Goal: Task Accomplishment & Management: Manage account settings

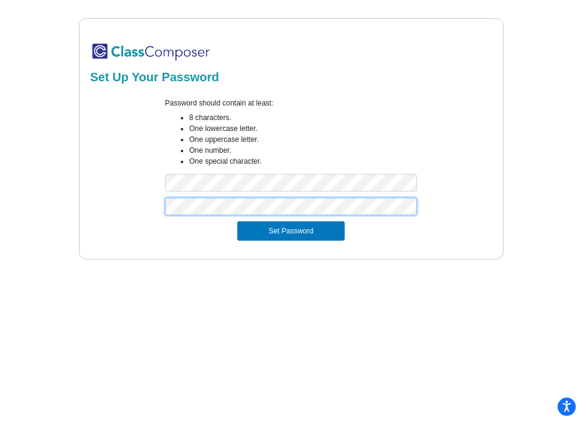
click at [237, 221] on button "Set Password" at bounding box center [290, 230] width 107 height 19
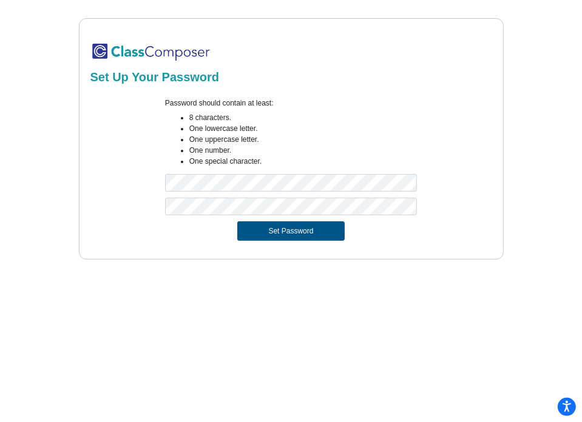
click at [255, 232] on button "Set Password" at bounding box center [290, 230] width 107 height 19
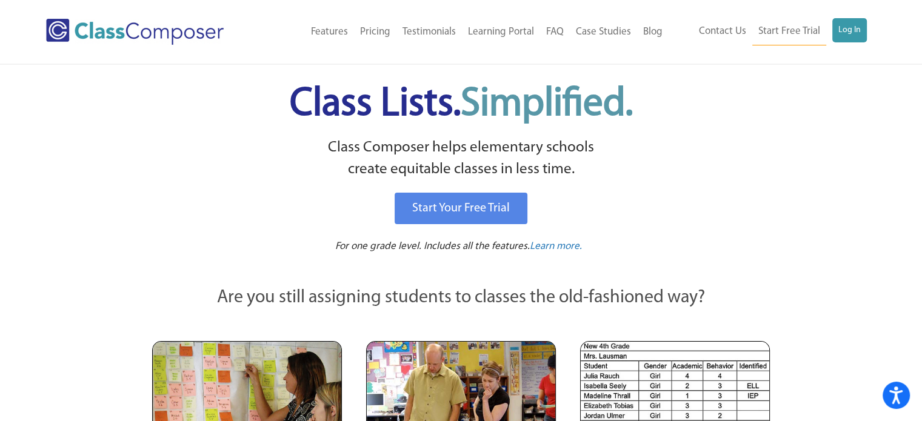
click at [335, 155] on p "Class Composer helps elementary schools create equitable classes in less time." at bounding box center [461, 159] width 622 height 44
click at [865, 31] on link "Log In" at bounding box center [850, 30] width 35 height 24
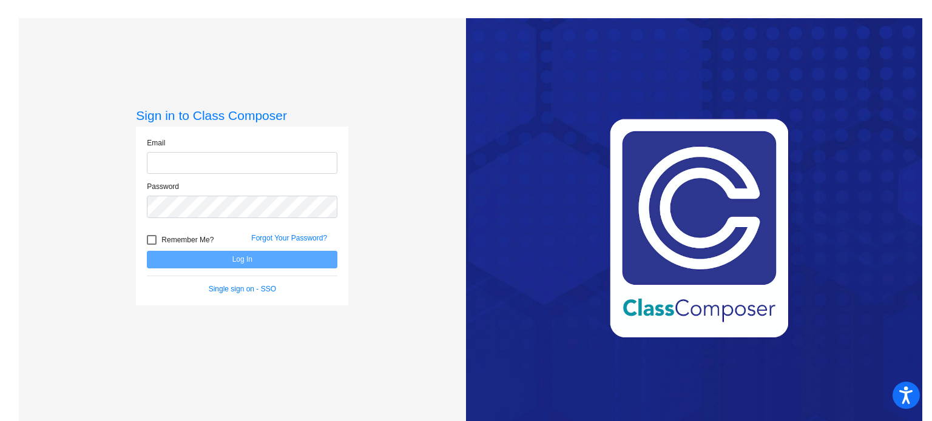
click at [169, 169] on input "email" at bounding box center [242, 163] width 190 height 22
type input "[EMAIL_ADDRESS][DOMAIN_NAME]"
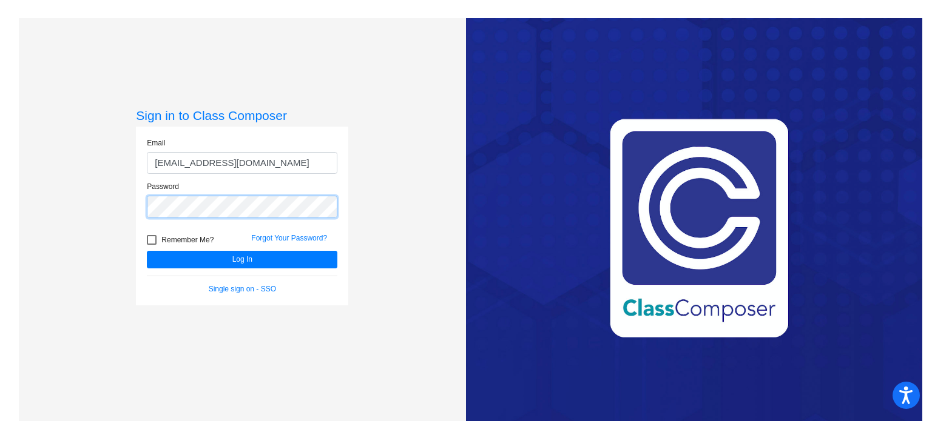
click at [147, 251] on button "Log In" at bounding box center [242, 260] width 190 height 18
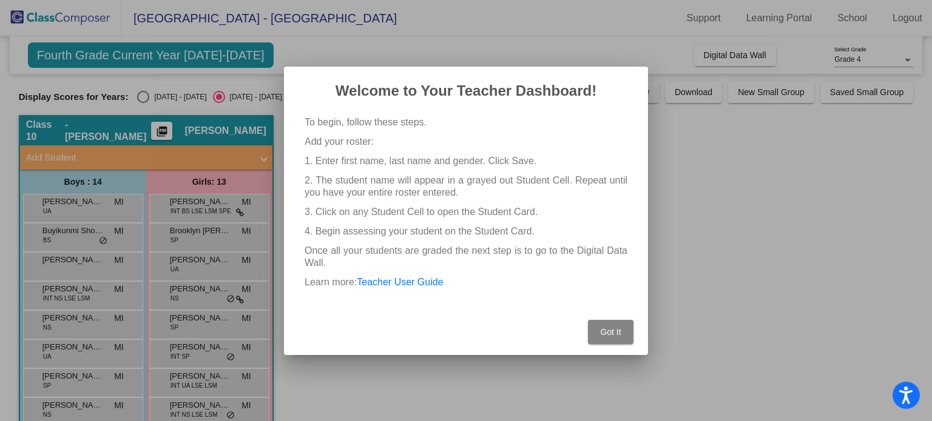
click at [619, 334] on span "Got It" at bounding box center [610, 332] width 21 height 10
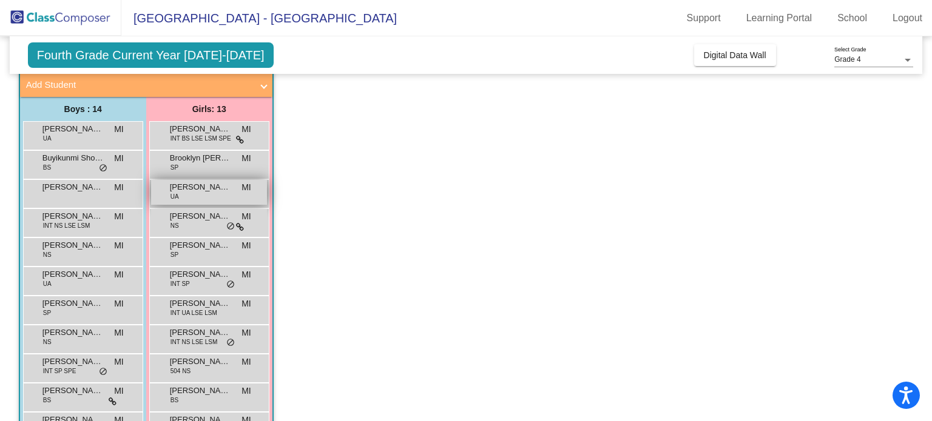
scroll to position [79, 0]
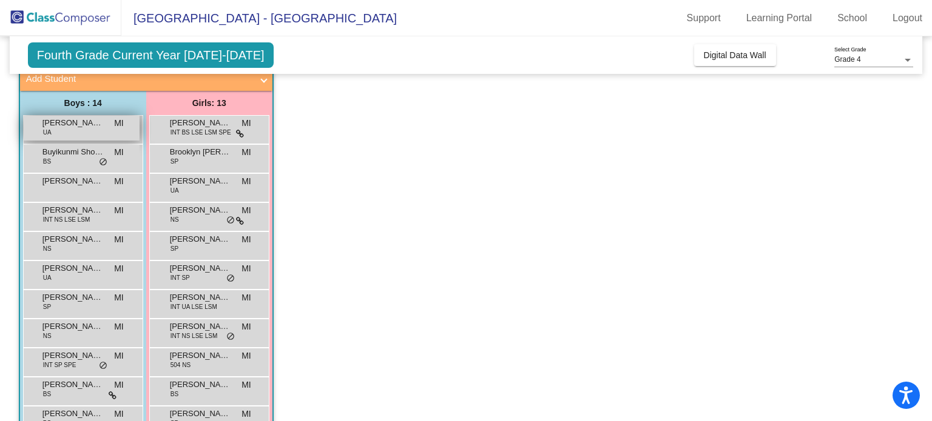
click at [84, 128] on div "[PERSON_NAME] UA MI lock do_not_disturb_alt" at bounding box center [82, 128] width 116 height 25
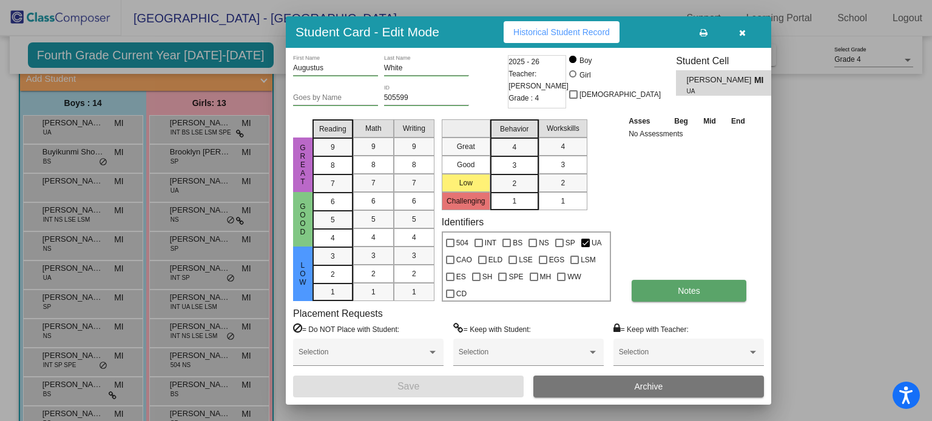
click at [686, 297] on button "Notes" at bounding box center [688, 291] width 115 height 22
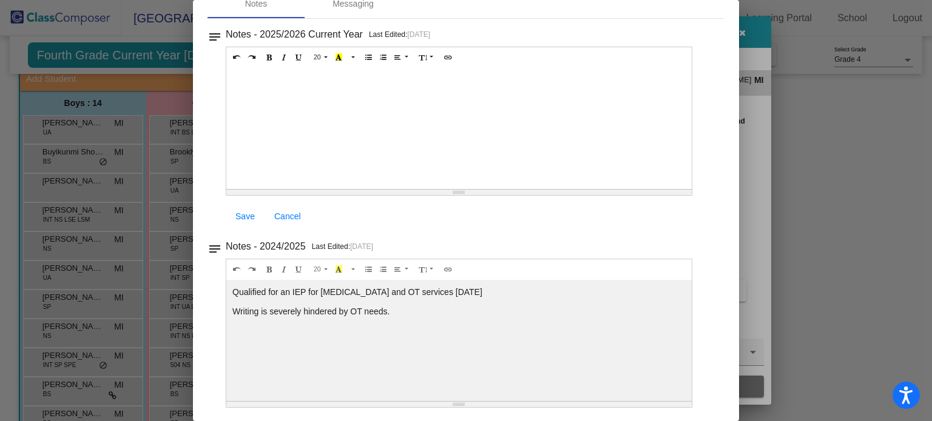
scroll to position [0, 0]
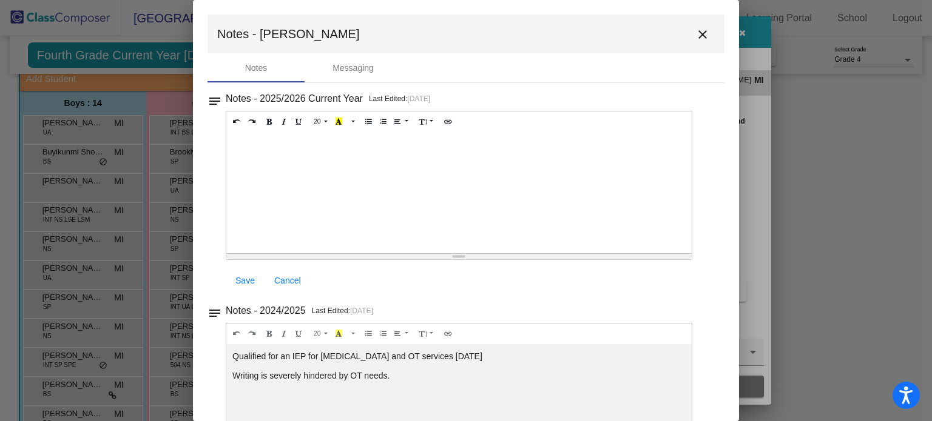
click at [696, 36] on mat-icon "close" at bounding box center [702, 34] width 15 height 15
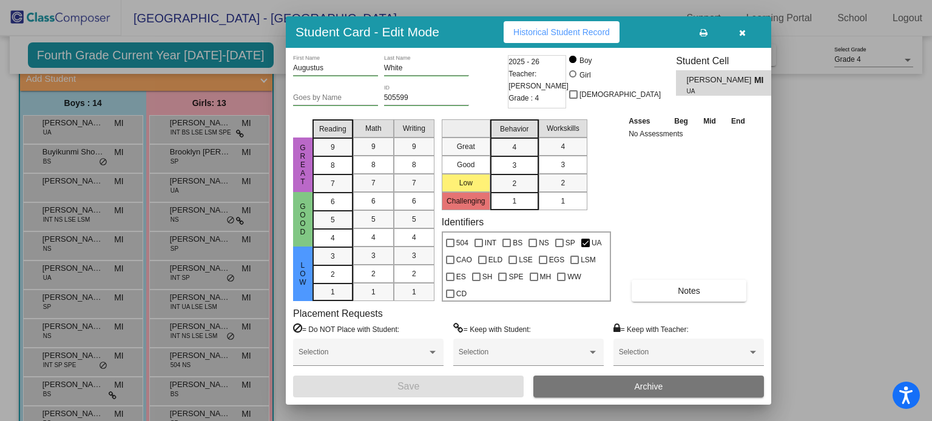
click at [739, 29] on icon "button" at bounding box center [742, 33] width 7 height 8
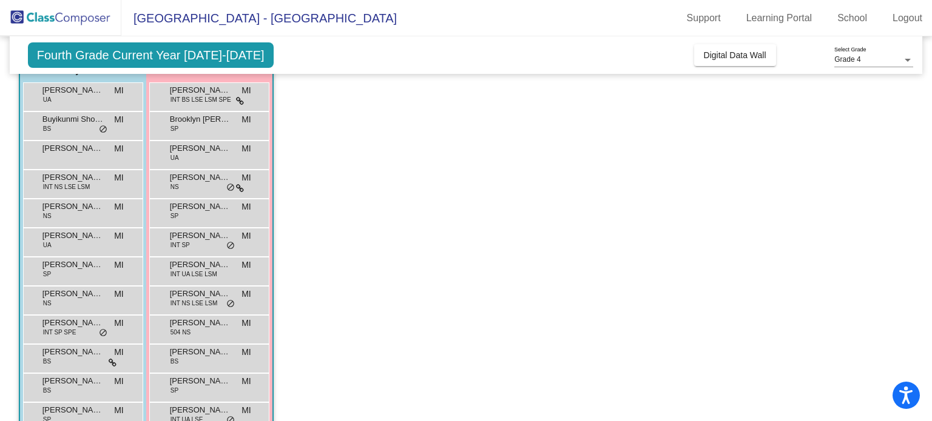
scroll to position [113, 0]
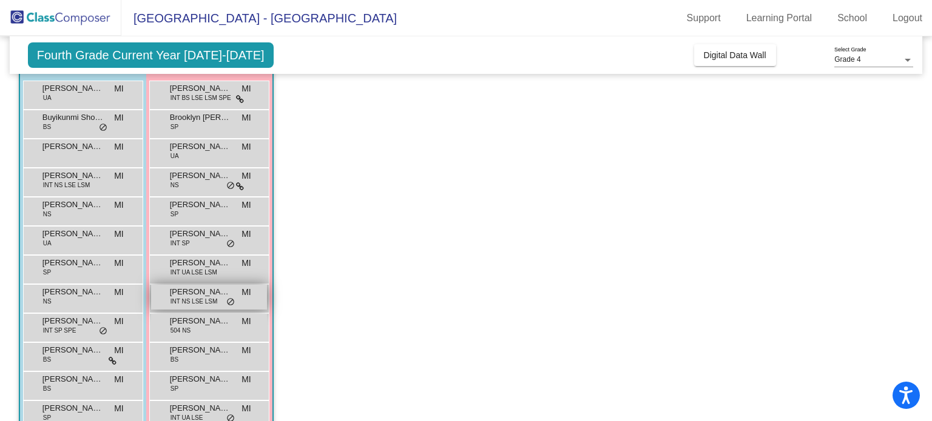
click at [213, 304] on span "INT NS LSE LSM" at bounding box center [193, 301] width 47 height 9
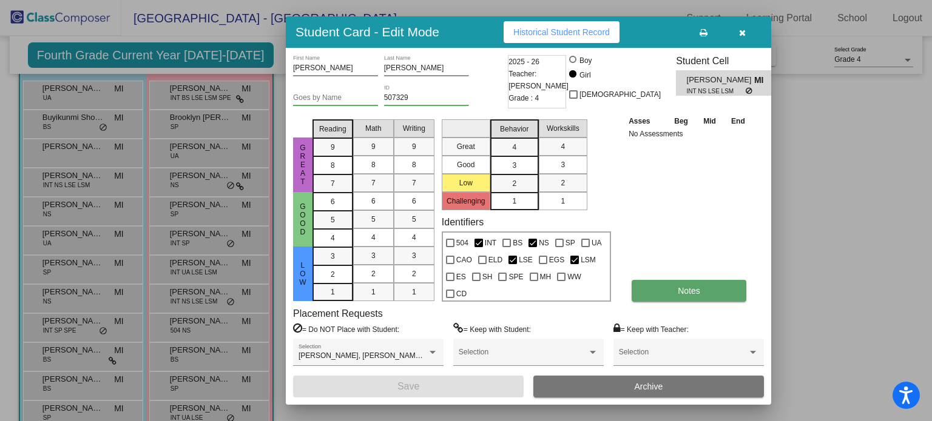
click at [707, 293] on button "Notes" at bounding box center [688, 291] width 115 height 22
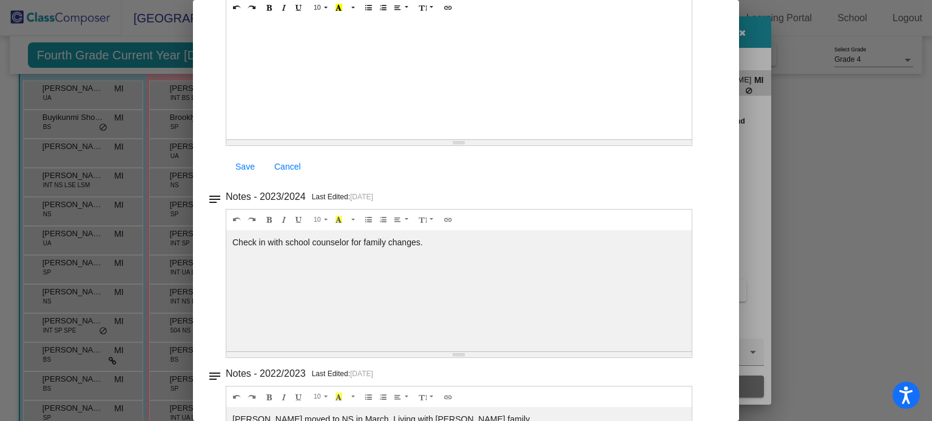
scroll to position [0, 0]
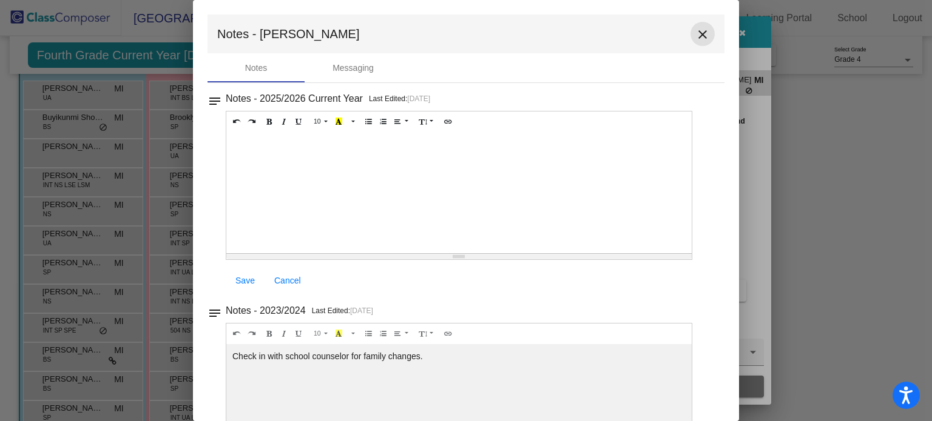
click at [696, 31] on mat-icon "close" at bounding box center [702, 34] width 15 height 15
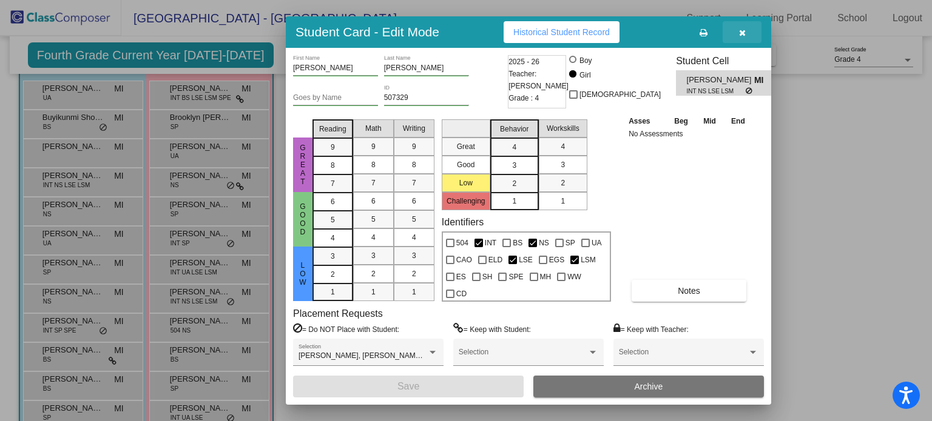
click at [753, 38] on button "button" at bounding box center [741, 32] width 39 height 22
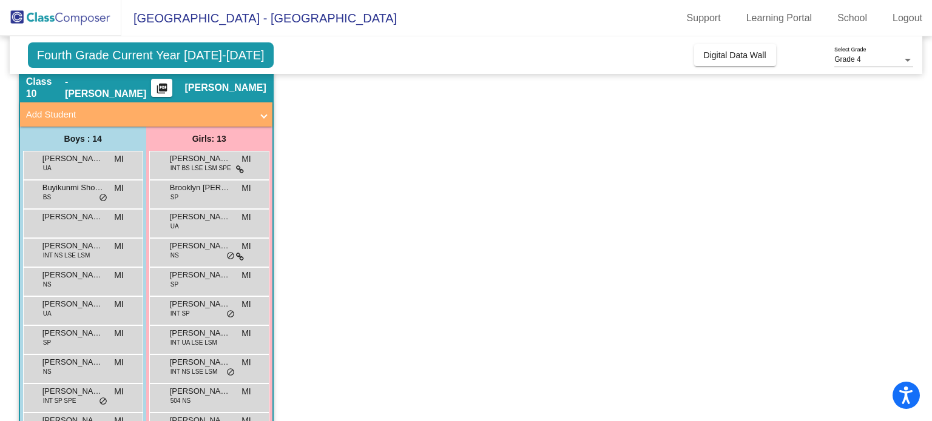
scroll to position [47, 0]
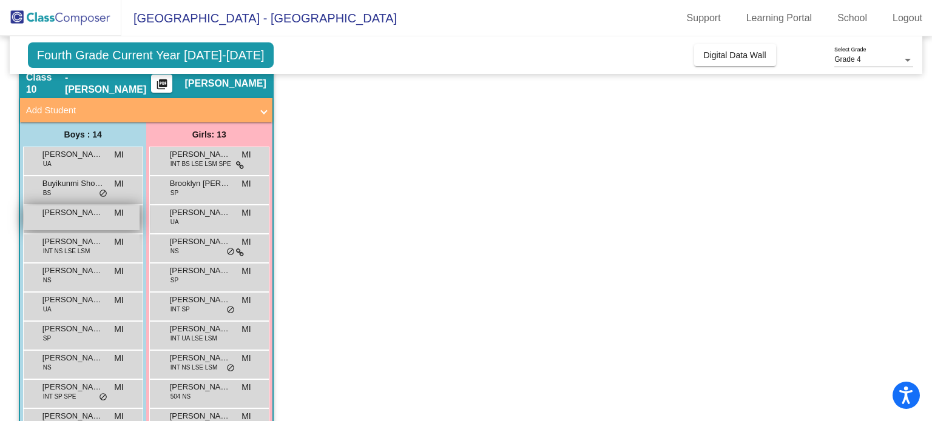
click at [102, 218] on div "[PERSON_NAME] MI lock do_not_disturb_alt" at bounding box center [82, 218] width 116 height 25
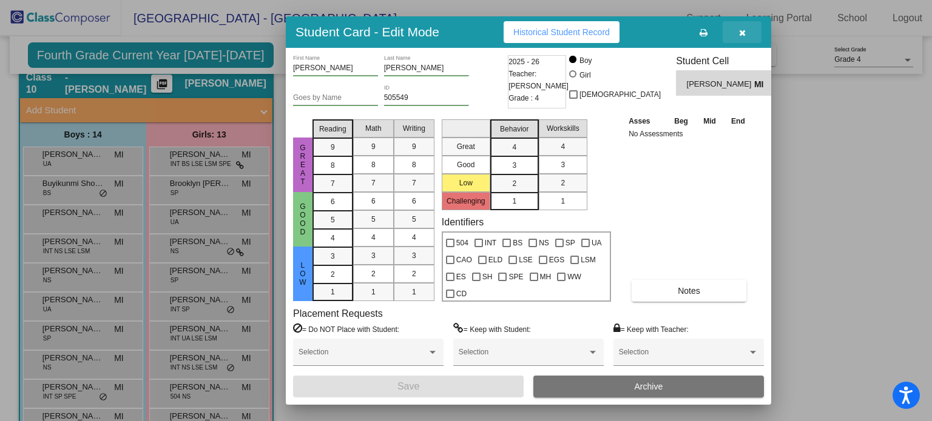
click at [747, 32] on button "button" at bounding box center [741, 32] width 39 height 22
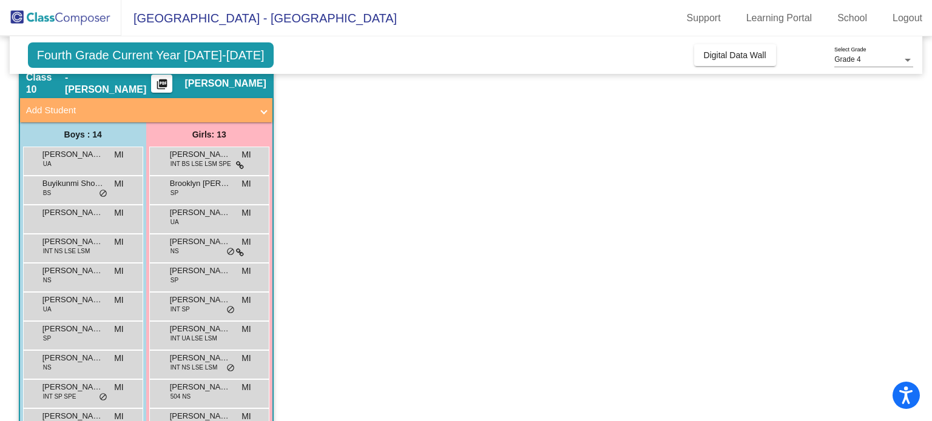
scroll to position [0, 0]
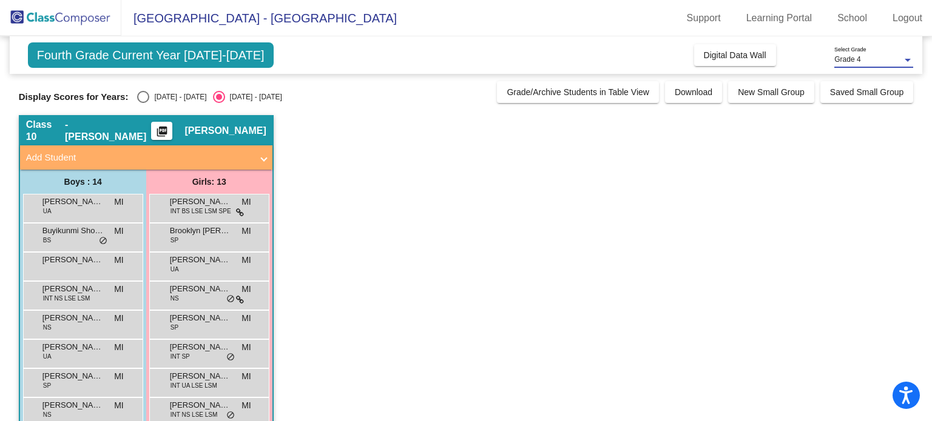
click at [904, 60] on div at bounding box center [907, 60] width 6 height 3
click at [787, 58] on div at bounding box center [466, 210] width 932 height 421
click at [852, 16] on link "School" at bounding box center [851, 17] width 49 height 19
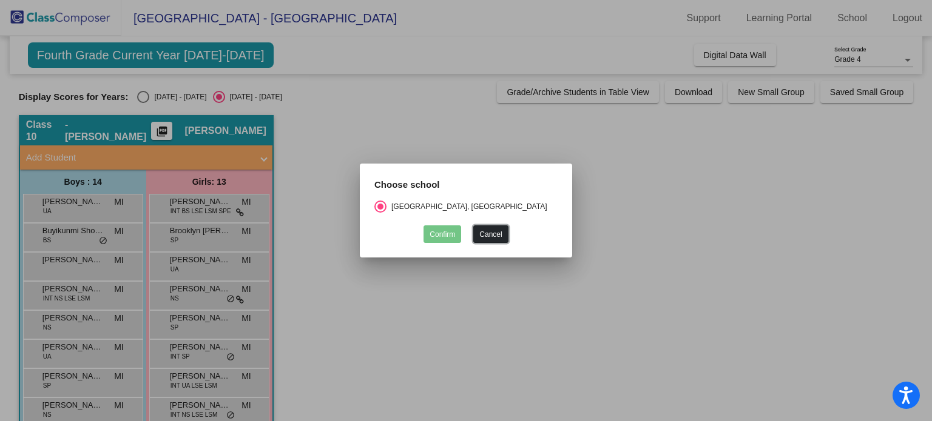
click at [488, 230] on button "Cancel" at bounding box center [490, 235] width 35 height 18
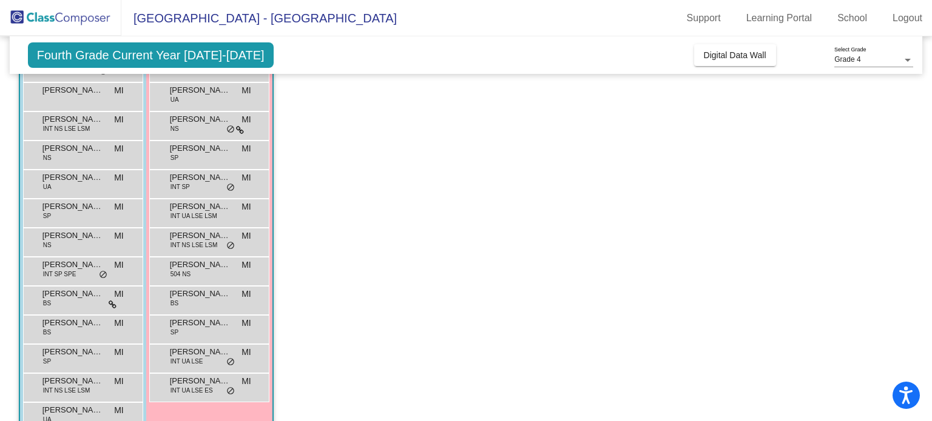
scroll to position [170, 0]
click at [227, 380] on span "[PERSON_NAME]" at bounding box center [200, 381] width 61 height 12
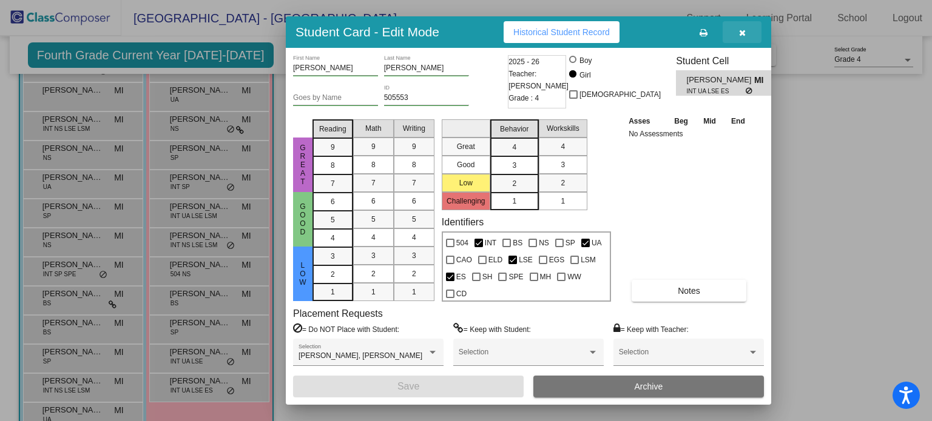
click at [744, 29] on icon "button" at bounding box center [742, 33] width 7 height 8
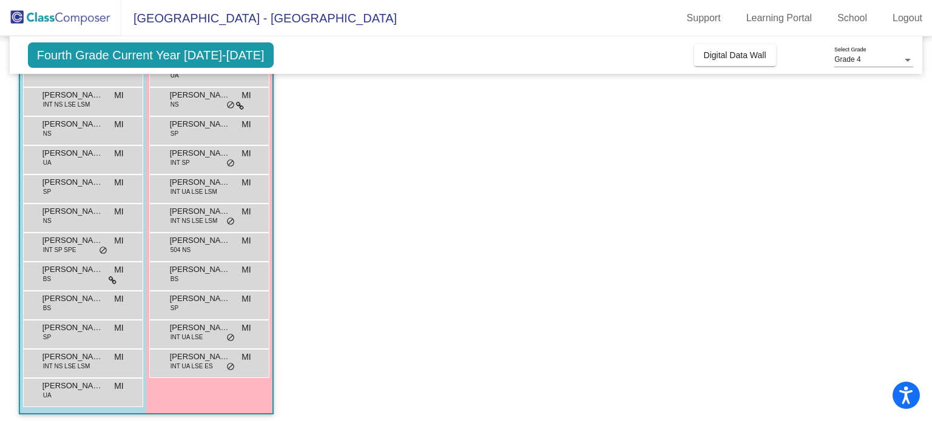
scroll to position [199, 0]
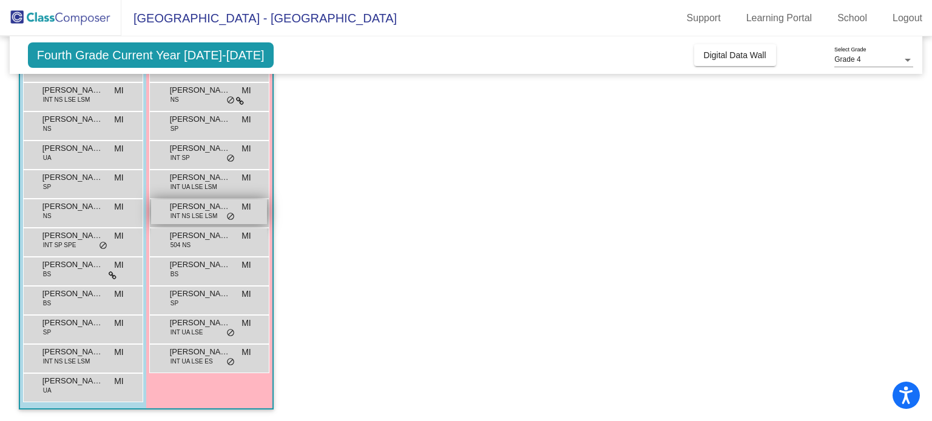
click at [226, 215] on span "do_not_disturb_alt" at bounding box center [230, 217] width 8 height 10
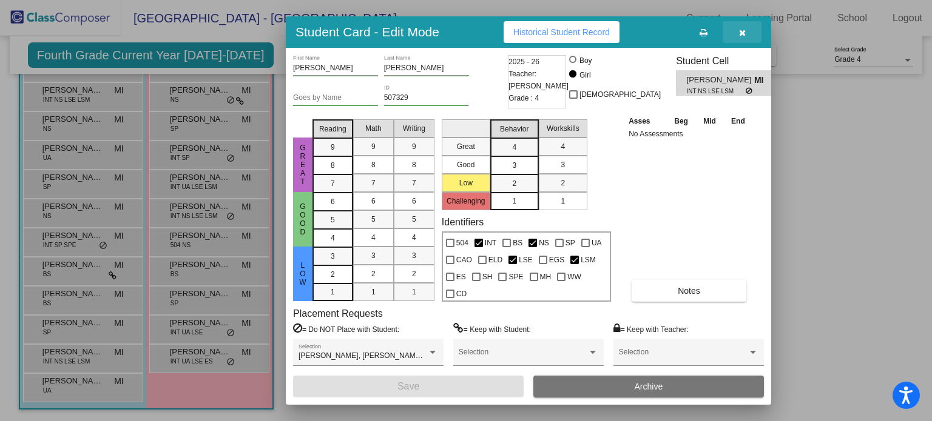
click at [747, 29] on button "button" at bounding box center [741, 32] width 39 height 22
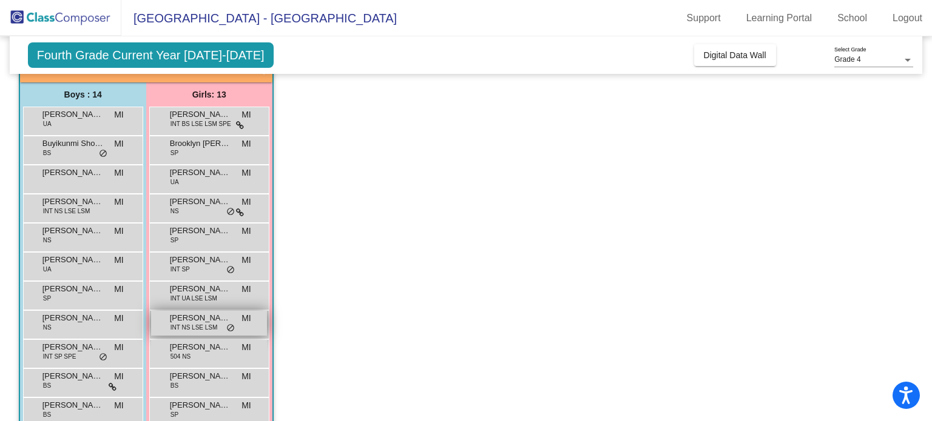
scroll to position [86, 0]
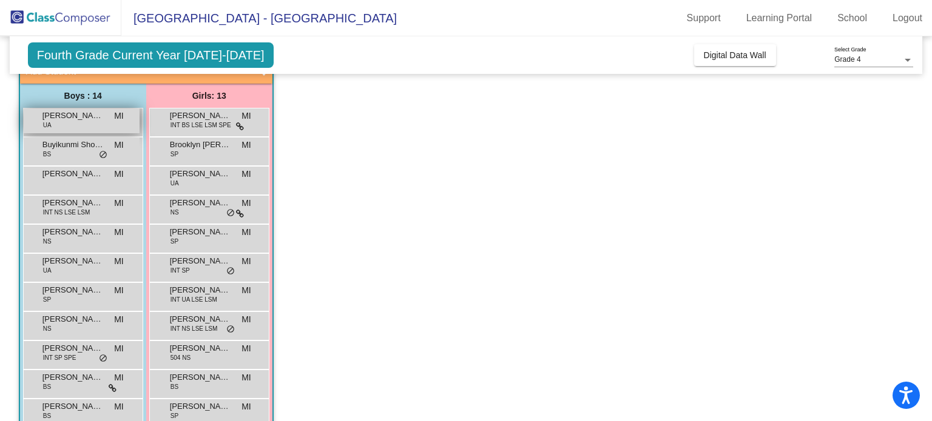
click at [124, 128] on div "[PERSON_NAME] UA MI lock do_not_disturb_alt" at bounding box center [82, 121] width 116 height 25
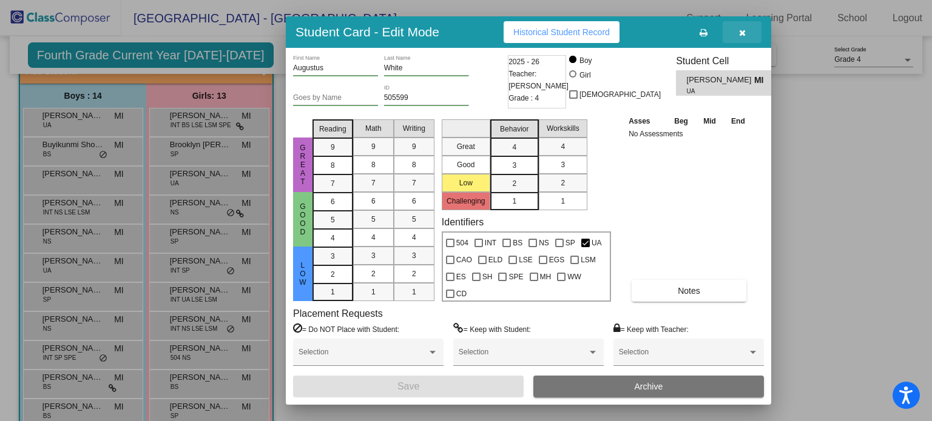
click at [745, 32] on button "button" at bounding box center [741, 32] width 39 height 22
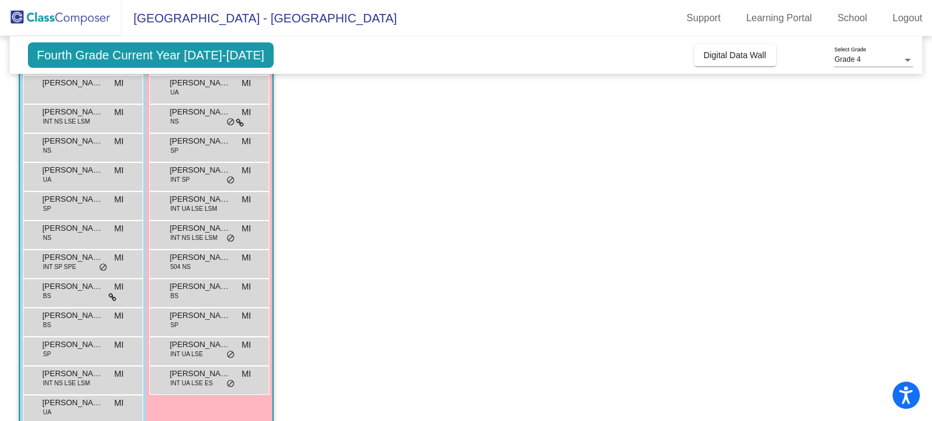
scroll to position [199, 0]
